Goal: Task Accomplishment & Management: Manage account settings

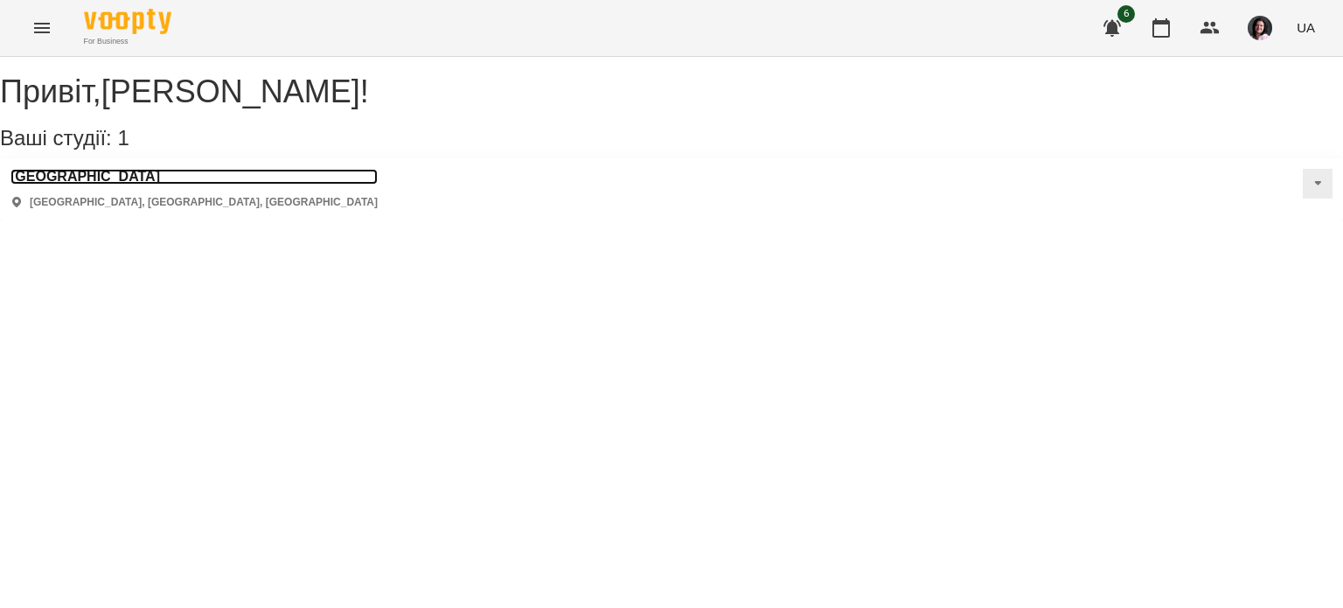
click at [154, 185] on h3 "[GEOGRAPHIC_DATA]" at bounding box center [193, 177] width 367 height 16
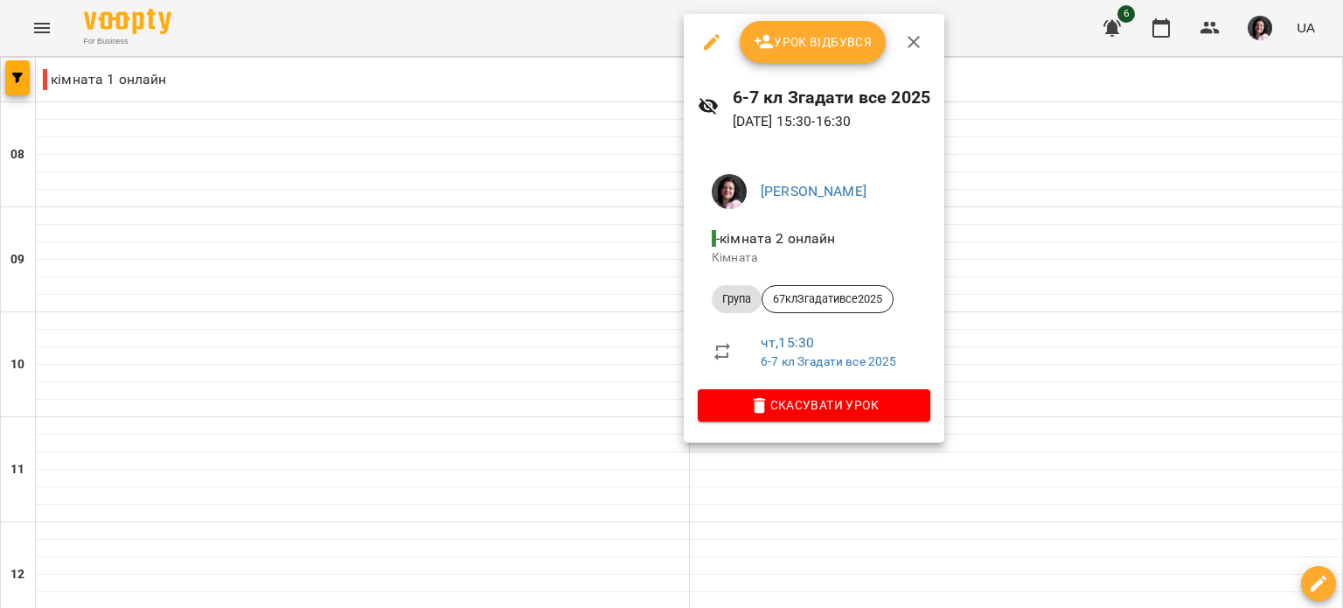
click at [805, 44] on span "Урок відбувся" at bounding box center [813, 41] width 119 height 21
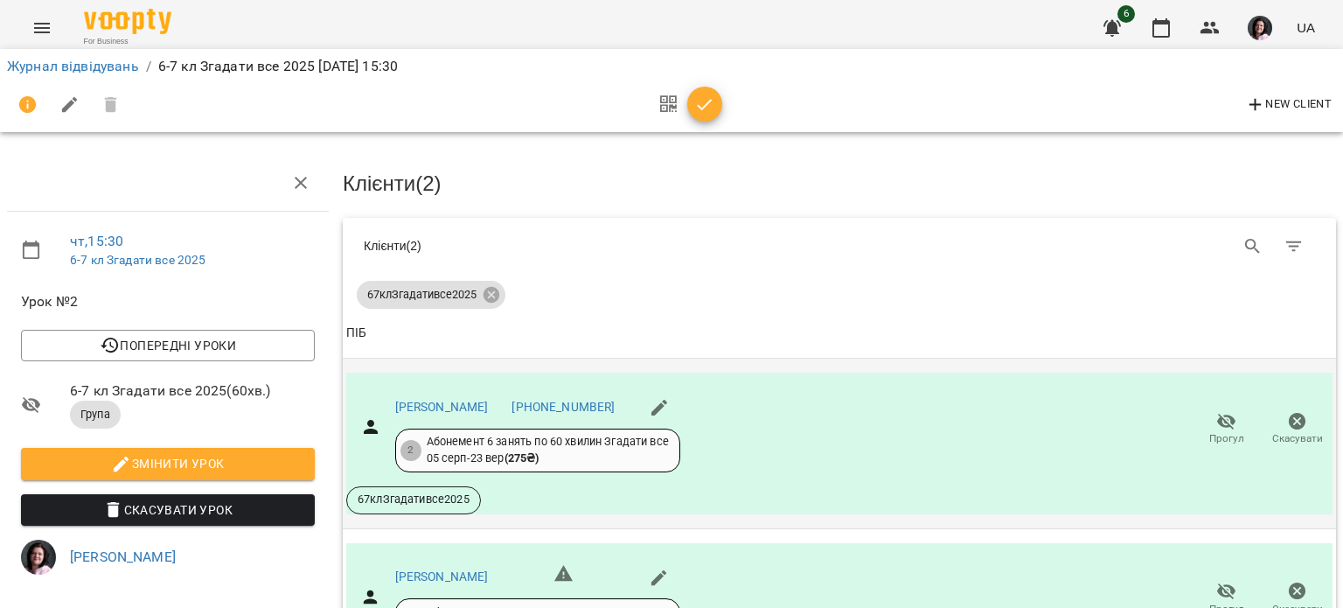
scroll to position [209, 0]
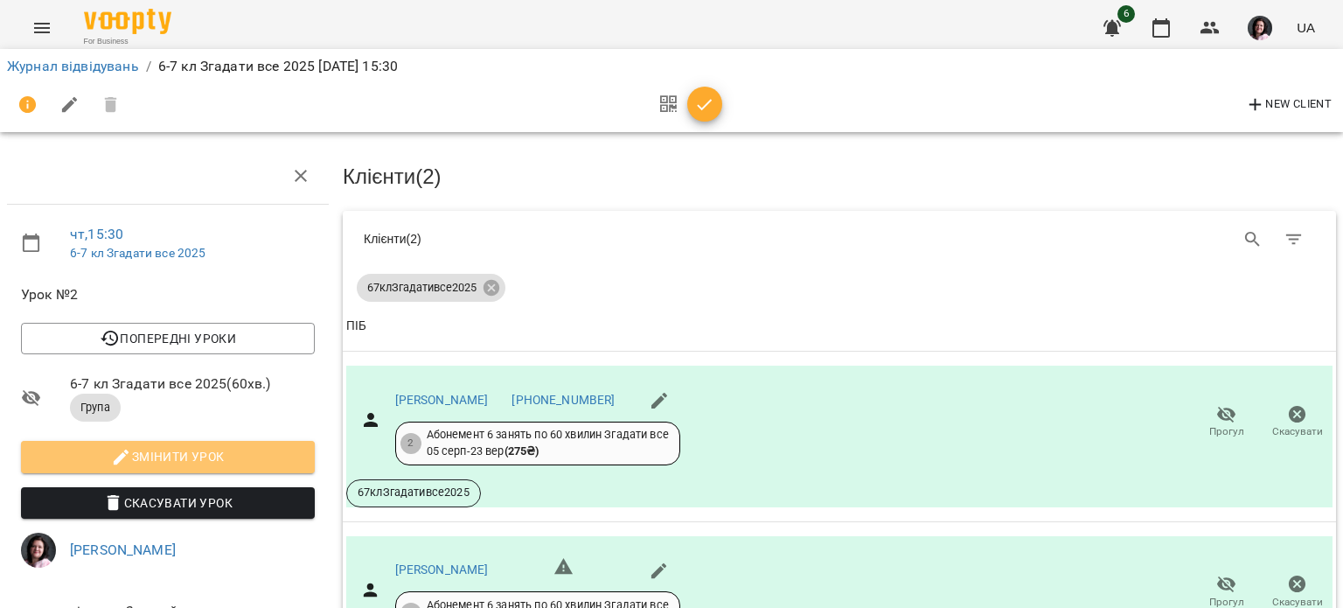
click at [204, 446] on span "Змінити урок" at bounding box center [168, 456] width 266 height 21
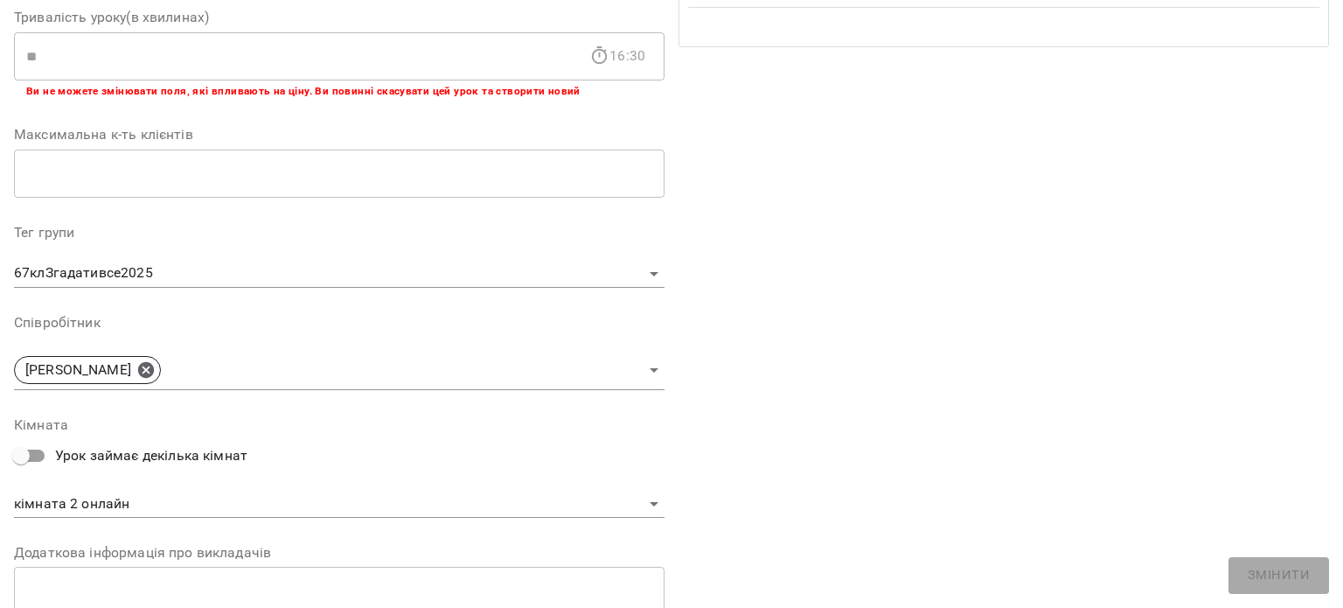
scroll to position [554, 0]
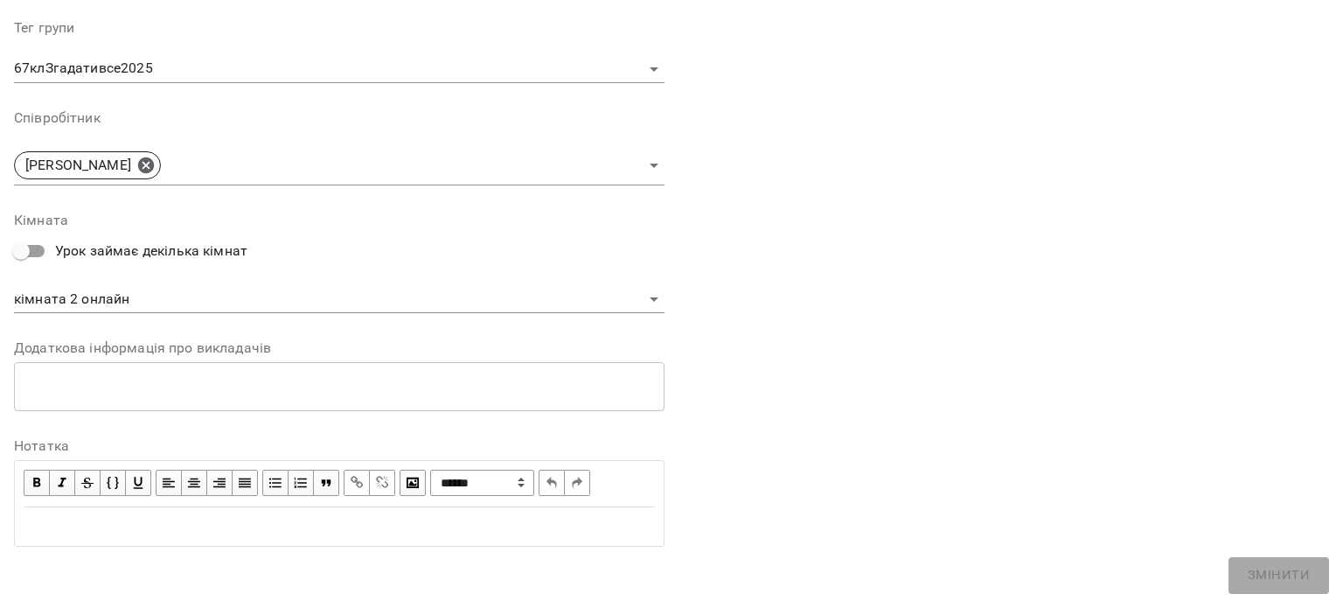
click at [131, 359] on div "Додаткова інформація про викладачів * ​" at bounding box center [339, 376] width 651 height 70
click at [121, 378] on textarea at bounding box center [339, 386] width 626 height 17
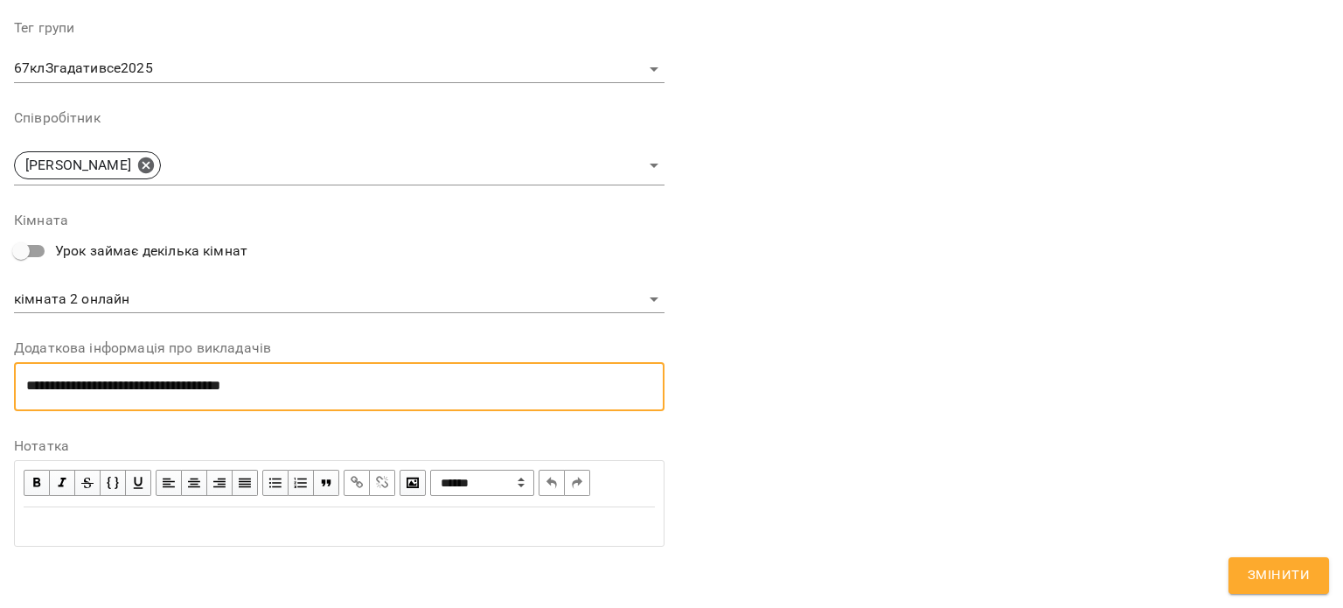
type textarea "**********"
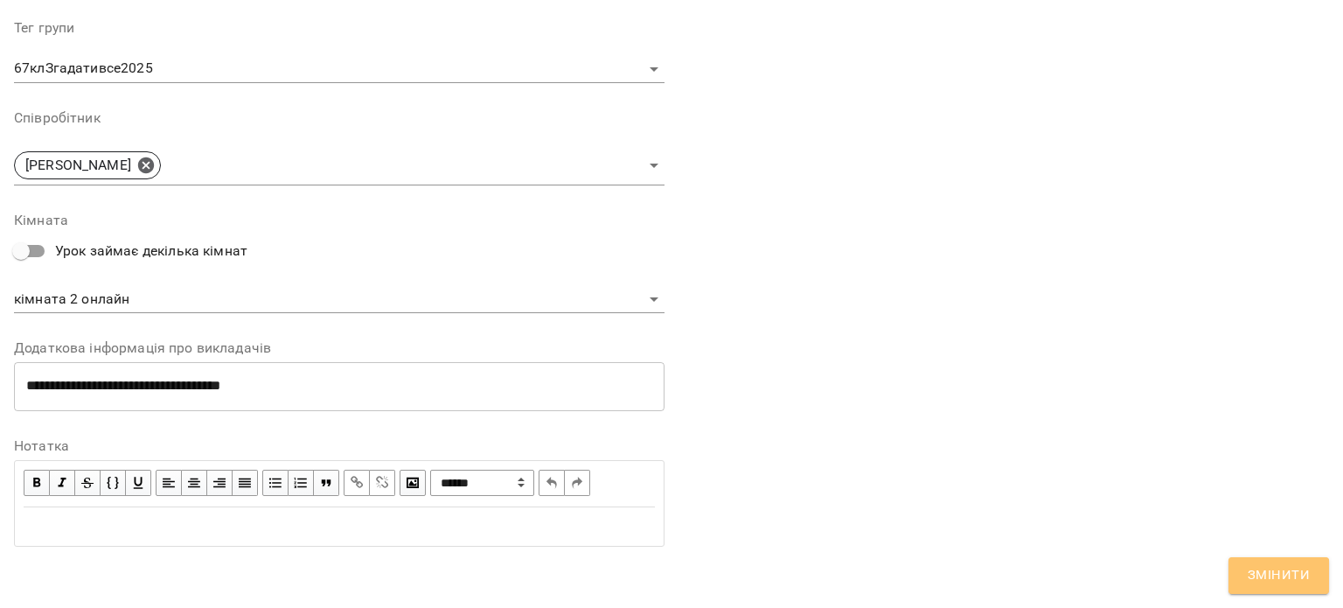
click at [1248, 577] on button "Змінити" at bounding box center [1279, 575] width 101 height 37
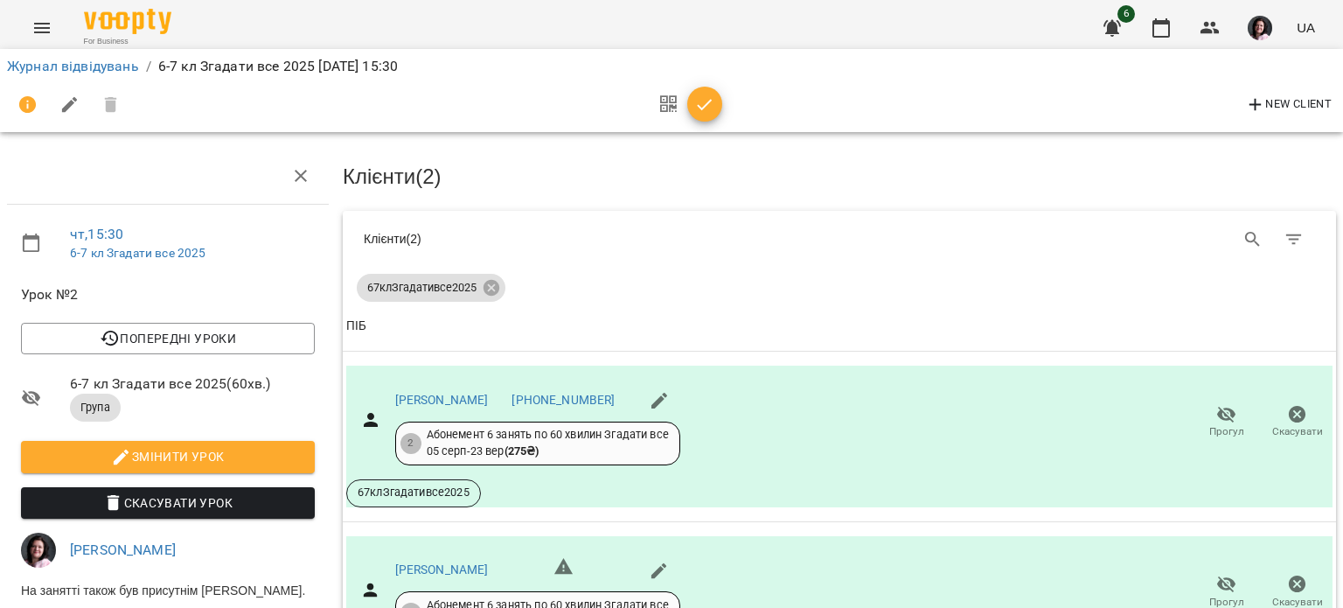
scroll to position [0, 0]
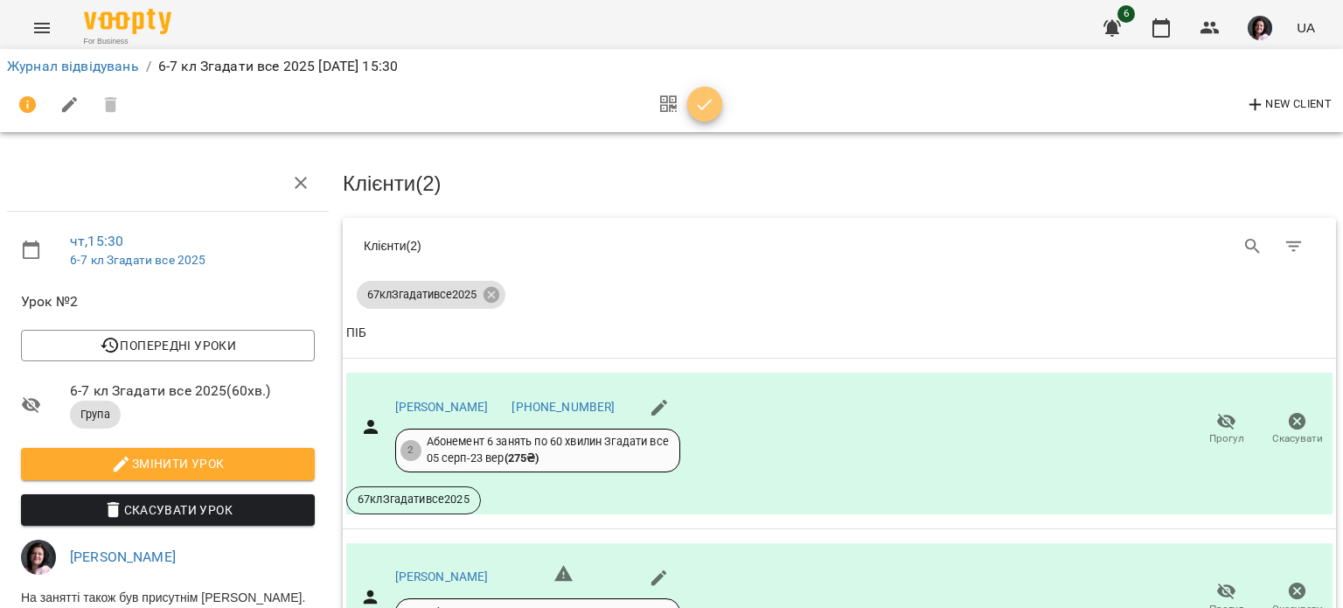
click at [700, 103] on icon "button" at bounding box center [704, 104] width 21 height 21
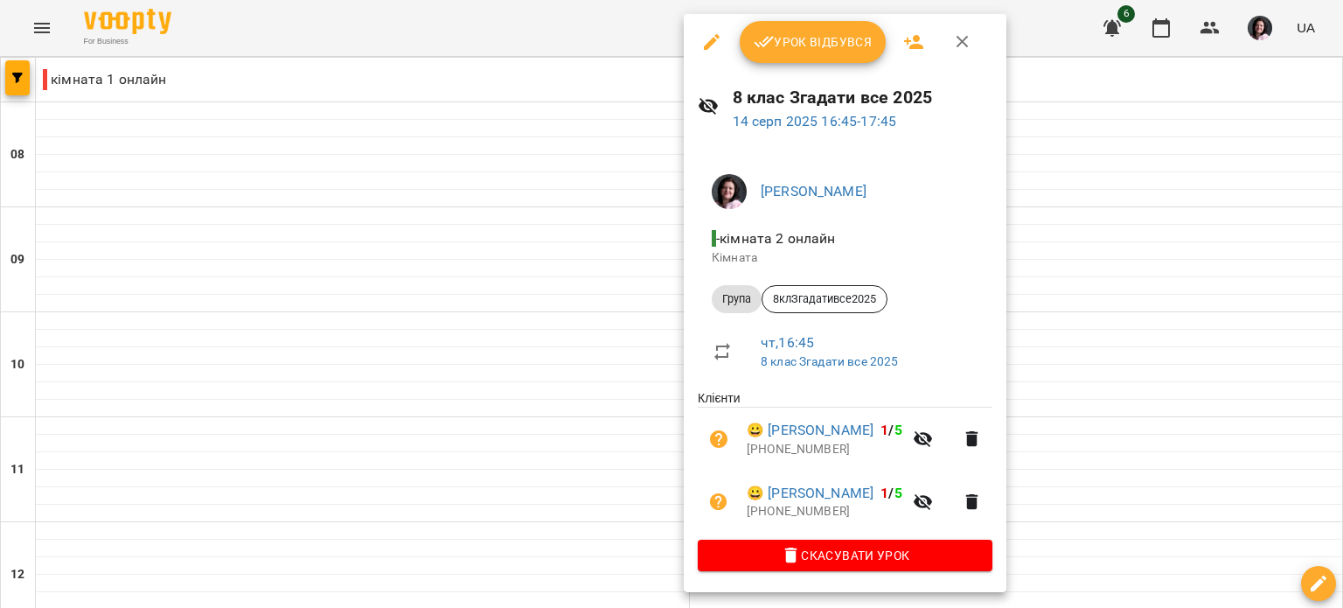
click at [815, 39] on span "Урок відбувся" at bounding box center [813, 41] width 119 height 21
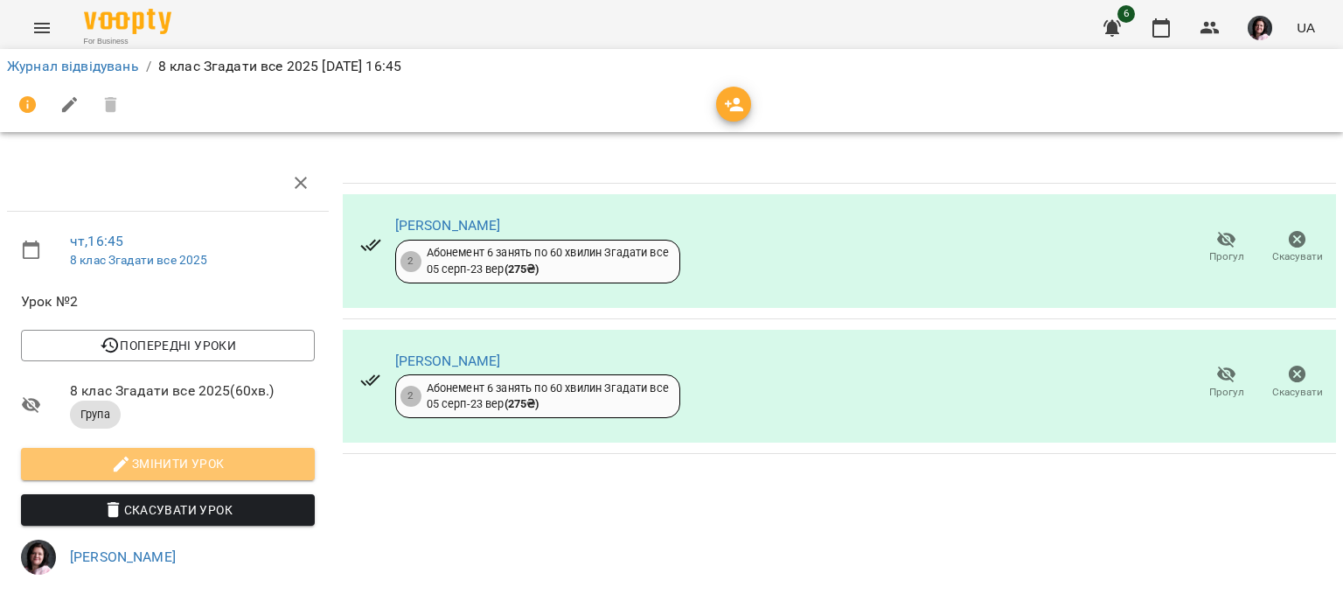
click at [272, 457] on span "Змінити урок" at bounding box center [168, 463] width 266 height 21
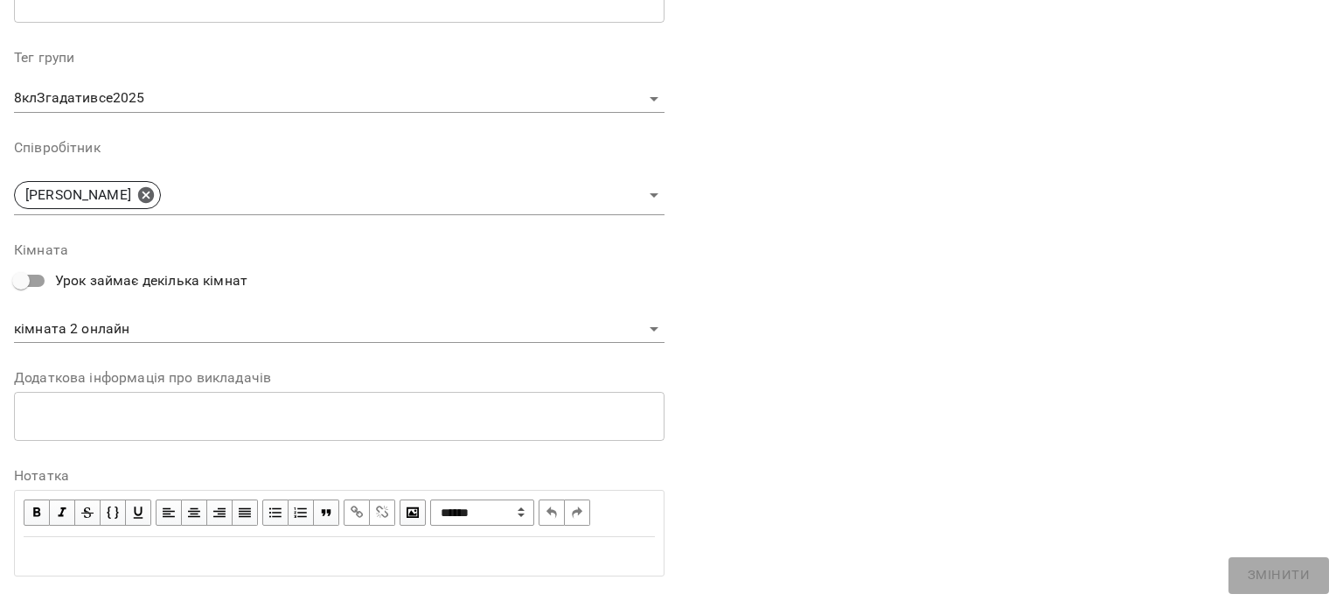
scroll to position [554, 0]
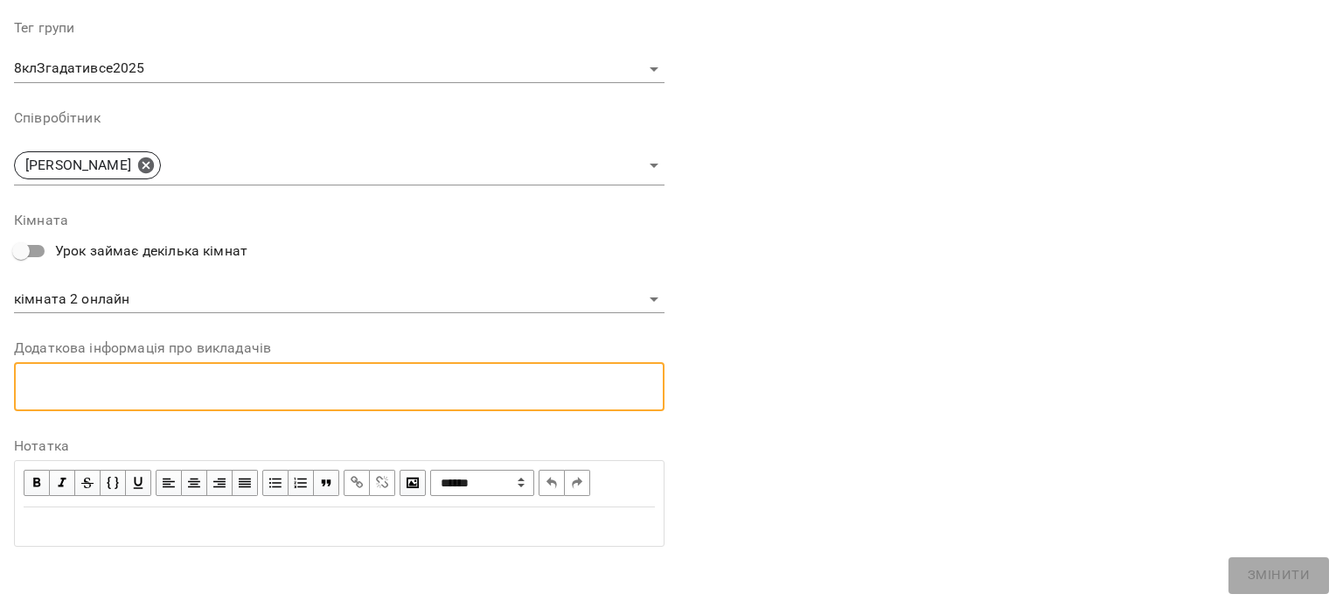
click at [160, 378] on textarea at bounding box center [339, 386] width 626 height 17
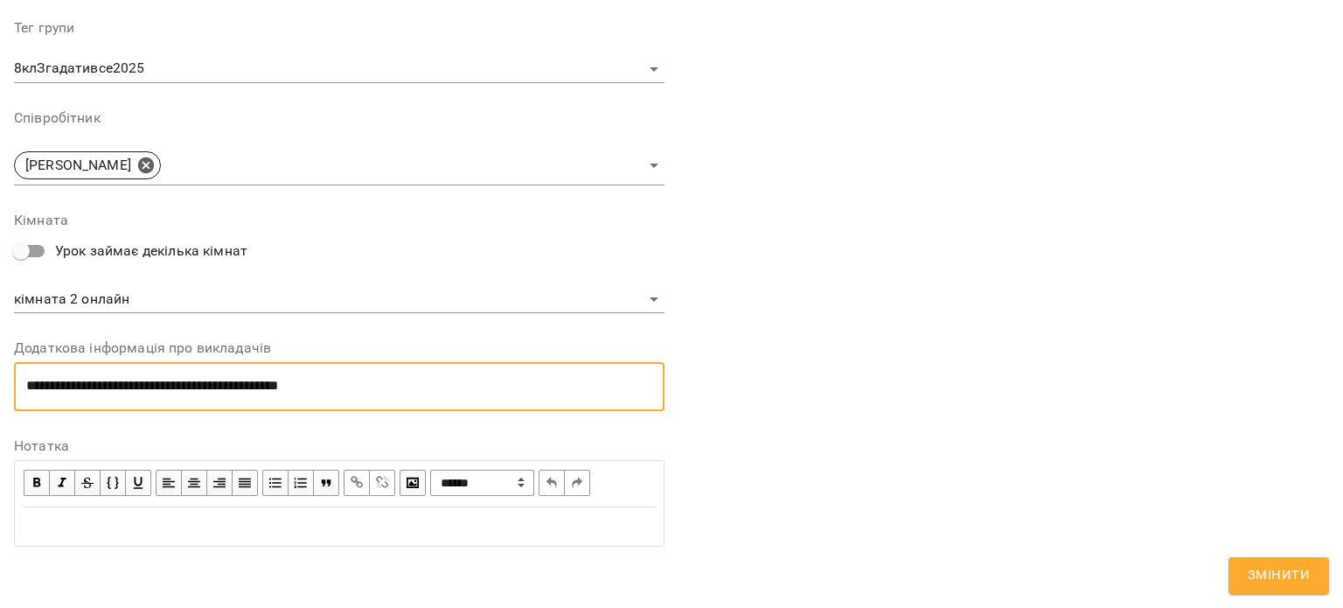
type textarea "**********"
click at [1252, 579] on span "Змінити" at bounding box center [1279, 575] width 62 height 23
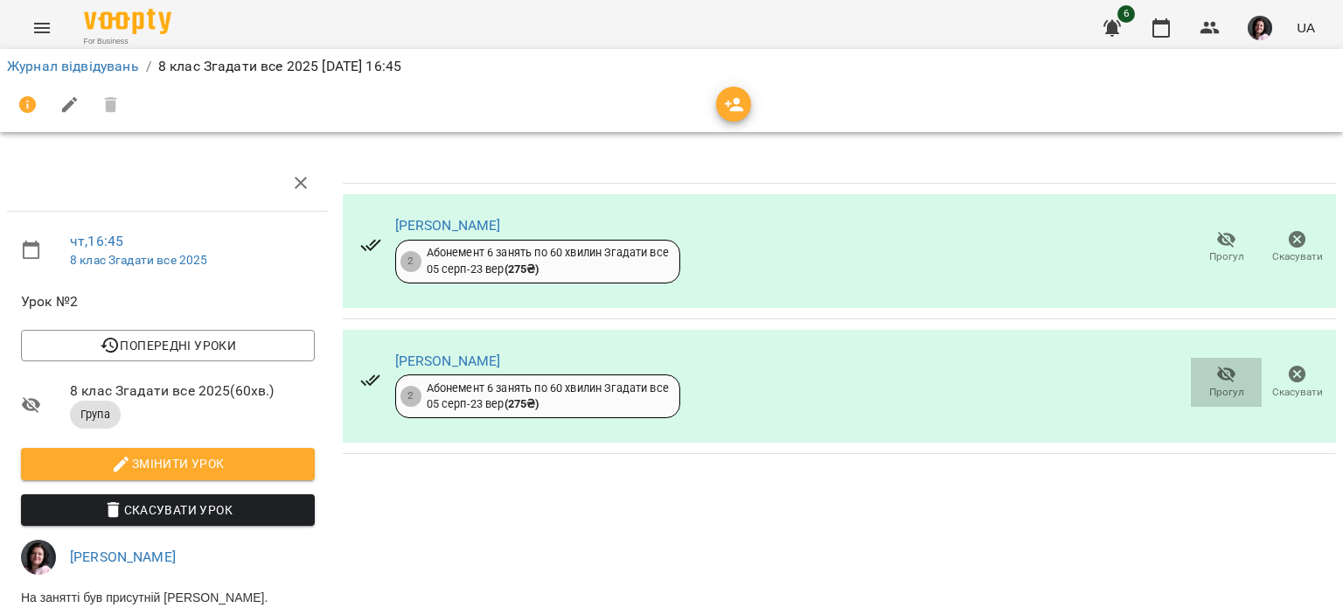
click at [1202, 377] on span "Прогул" at bounding box center [1227, 381] width 50 height 35
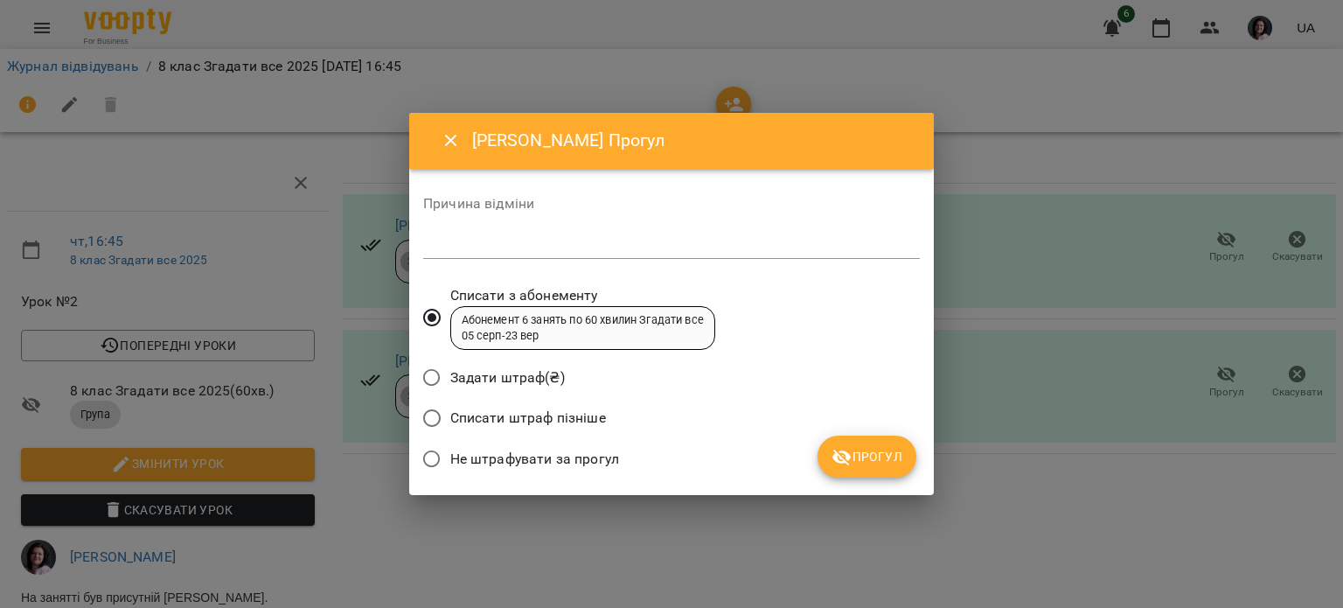
click at [525, 419] on span "Списати штраф пізніше" at bounding box center [528, 418] width 156 height 21
click at [882, 454] on span "Прогул" at bounding box center [867, 456] width 71 height 21
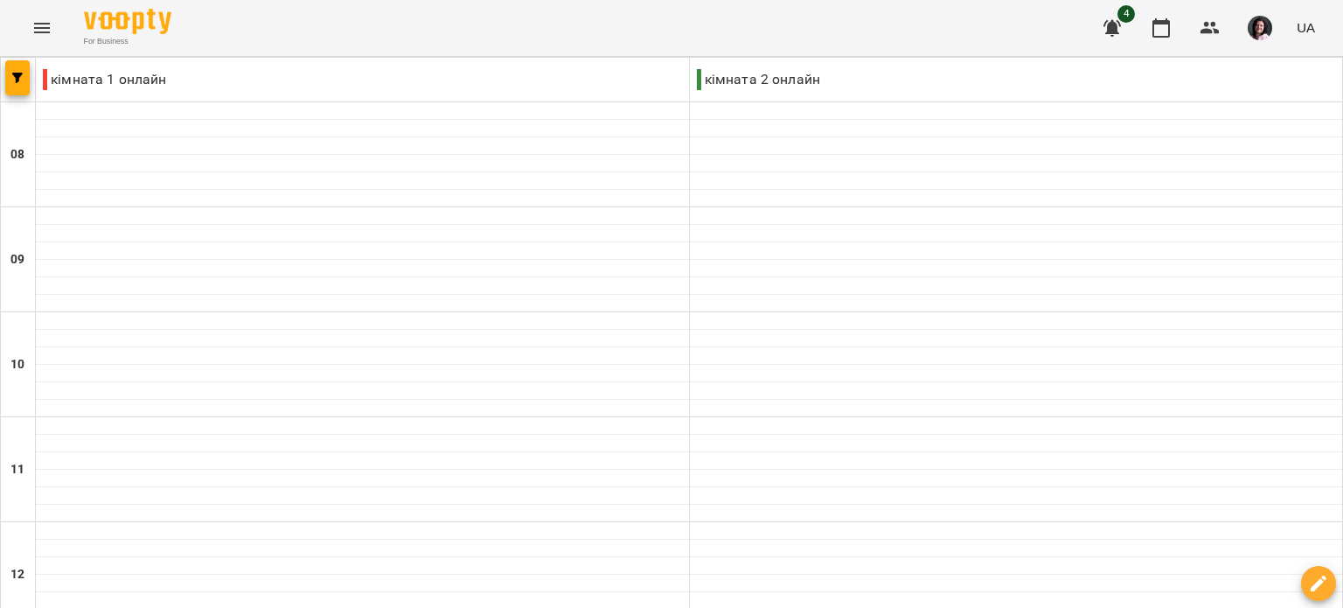
scroll to position [962, 0]
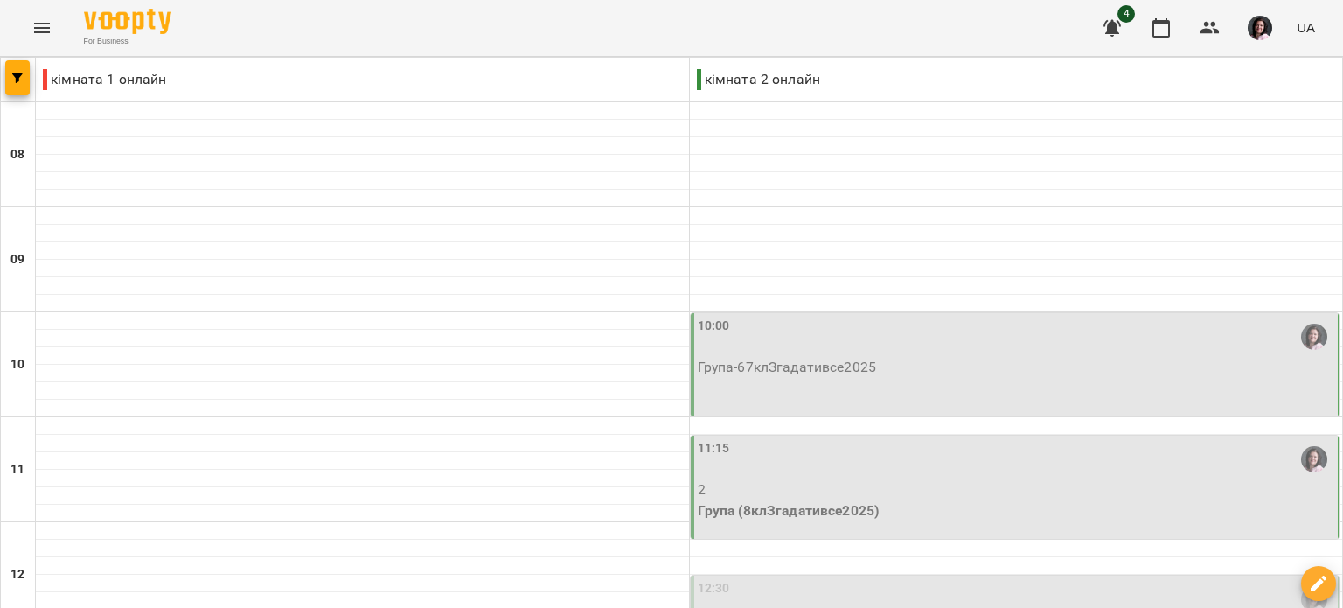
scroll to position [350, 0]
click at [805, 579] on div "12:30" at bounding box center [1017, 599] width 638 height 40
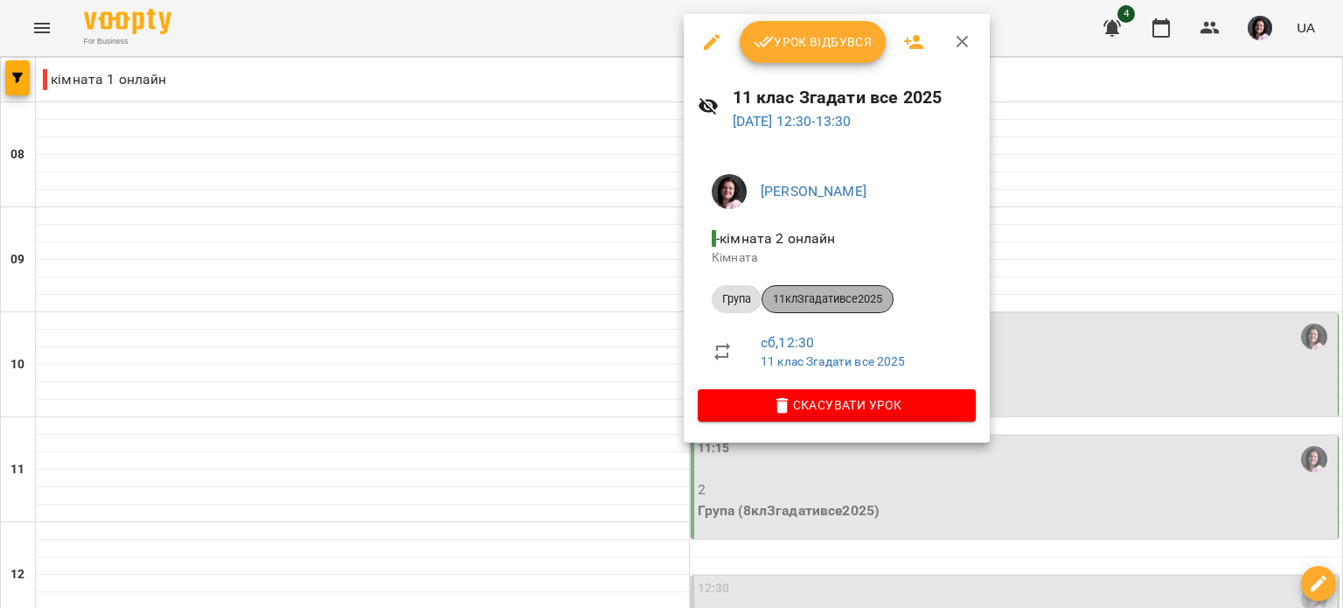
click at [840, 303] on span "11клЗгадативсе2025" at bounding box center [828, 299] width 130 height 16
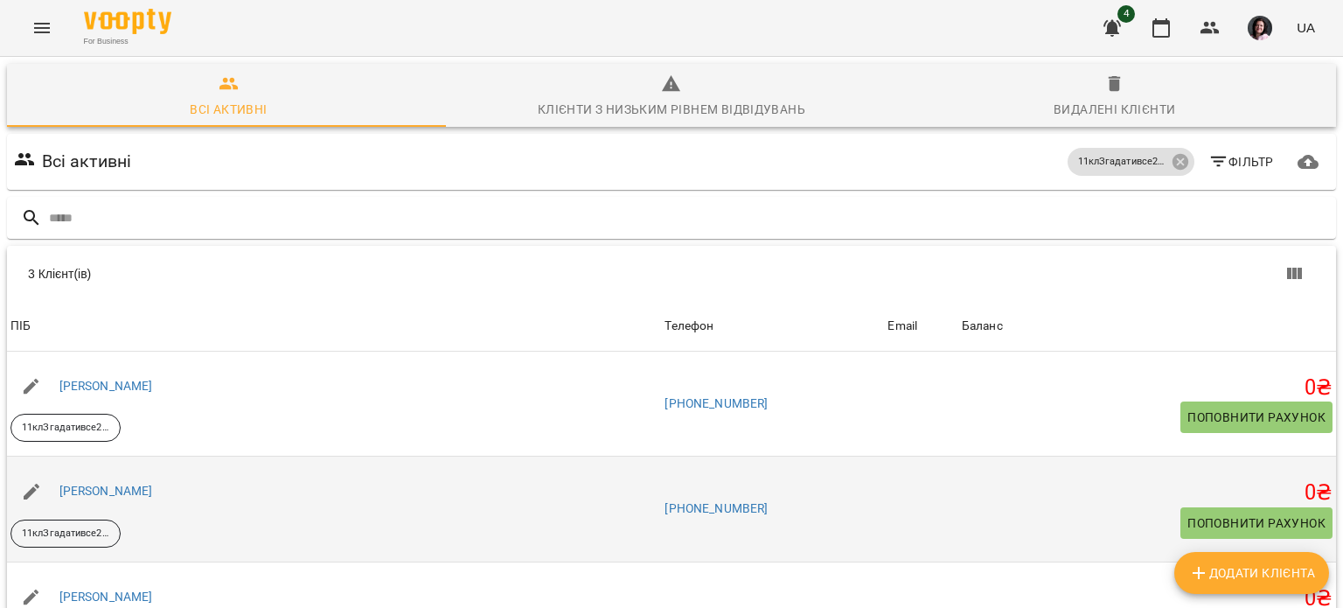
scroll to position [166, 0]
